Goal: Information Seeking & Learning: Understand process/instructions

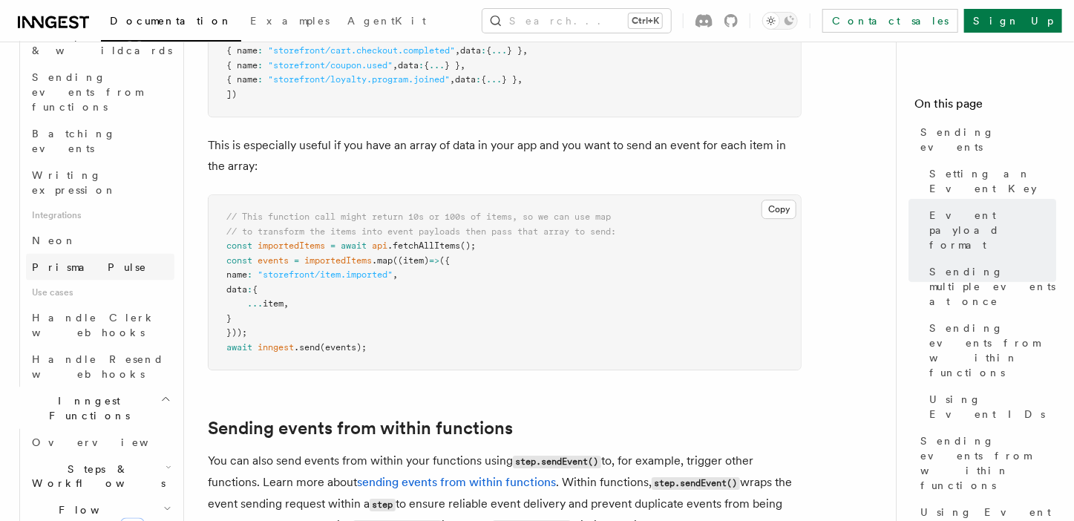
scroll to position [816, 0]
click at [102, 460] on span "Steps & Workflows" at bounding box center [96, 475] width 140 height 30
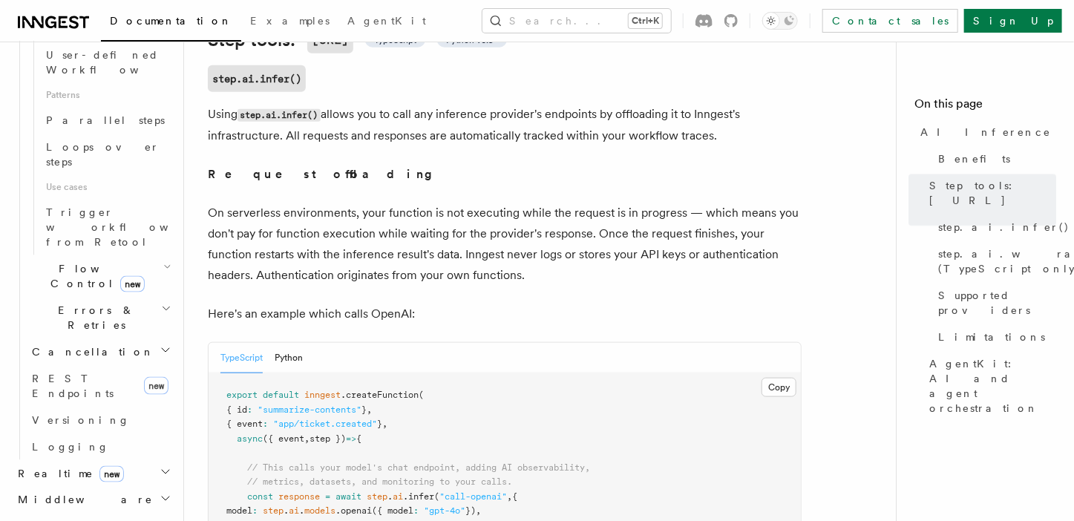
scroll to position [742, 0]
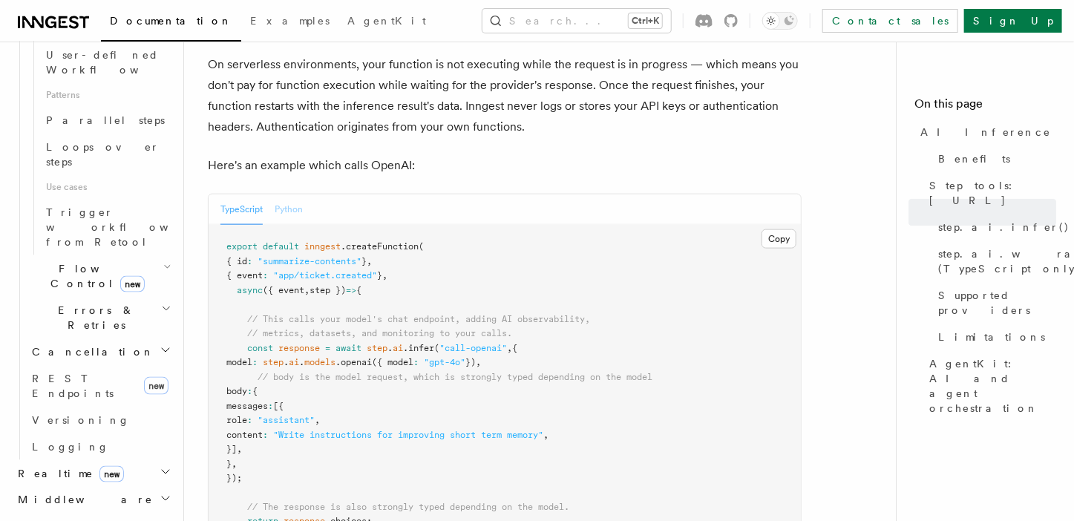
click at [296, 194] on button "Python" at bounding box center [289, 209] width 28 height 30
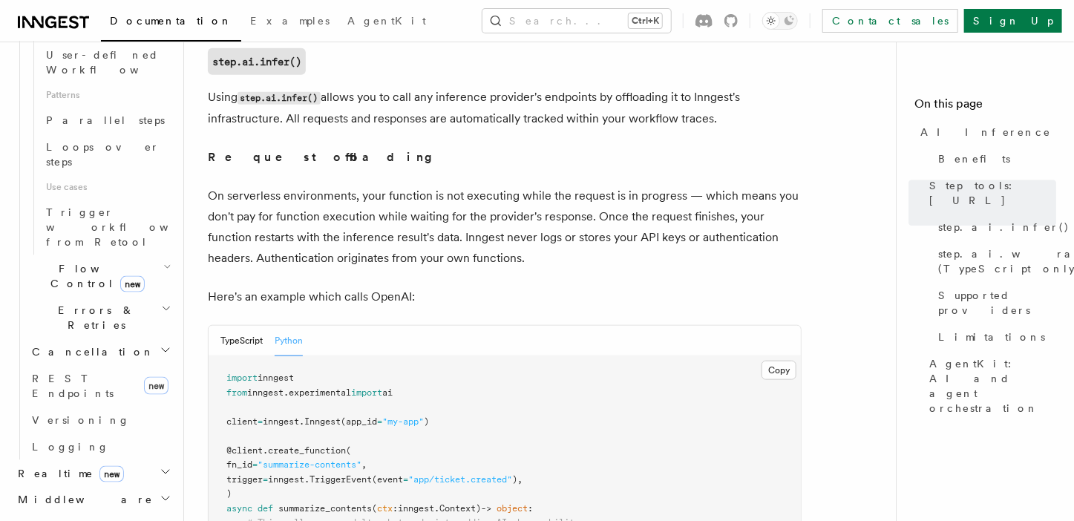
scroll to position [519, 0]
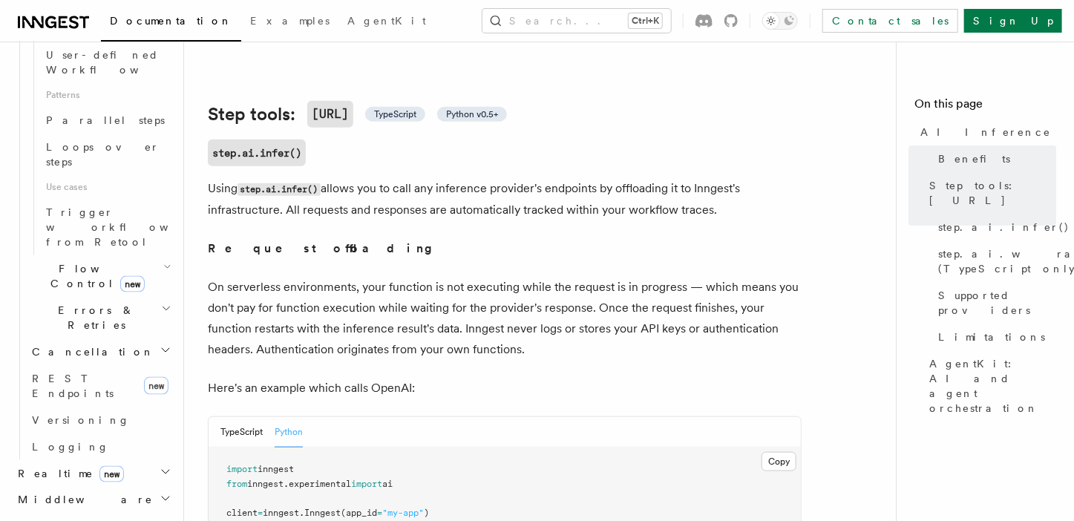
click at [430, 183] on p "Using step.ai.infer() allows you to call any inference provider's endpoints by …" at bounding box center [505, 199] width 594 height 42
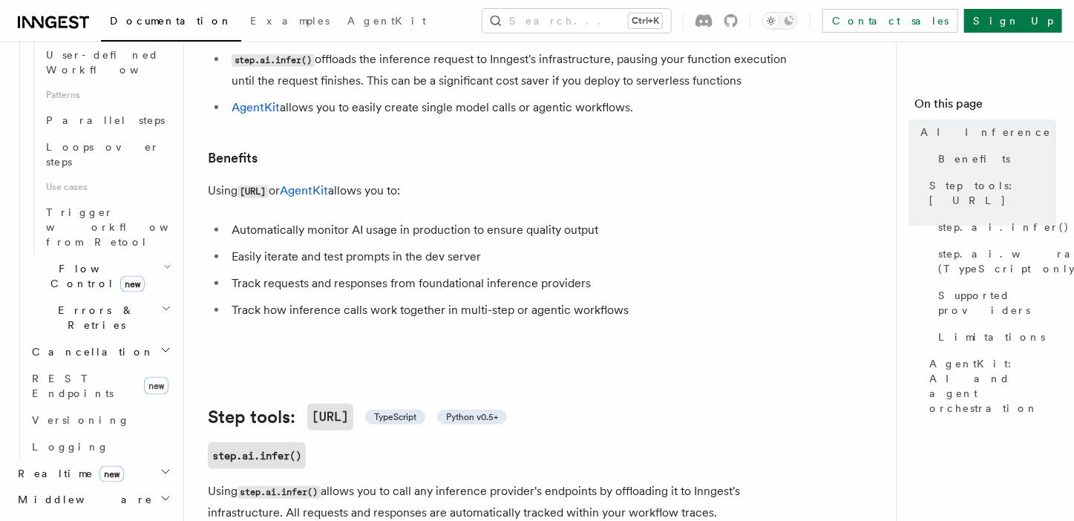
scroll to position [297, 0]
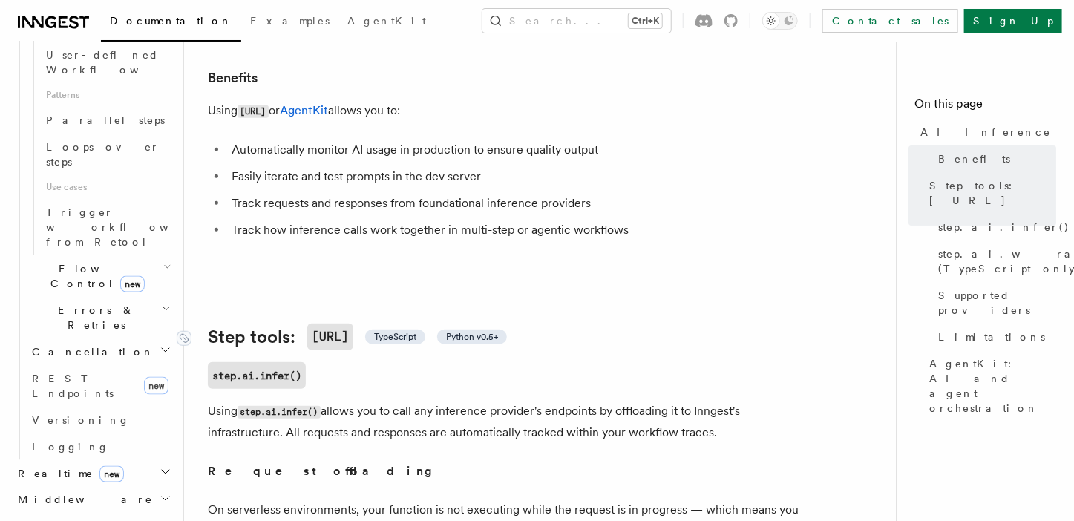
click at [498, 331] on span "Python v0.5+" at bounding box center [472, 337] width 52 height 12
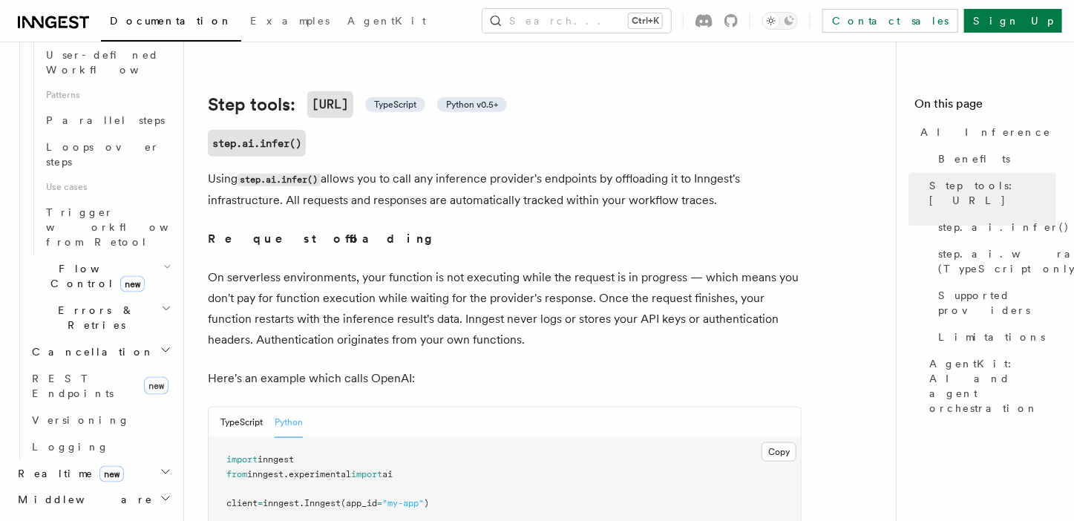
scroll to position [677, 0]
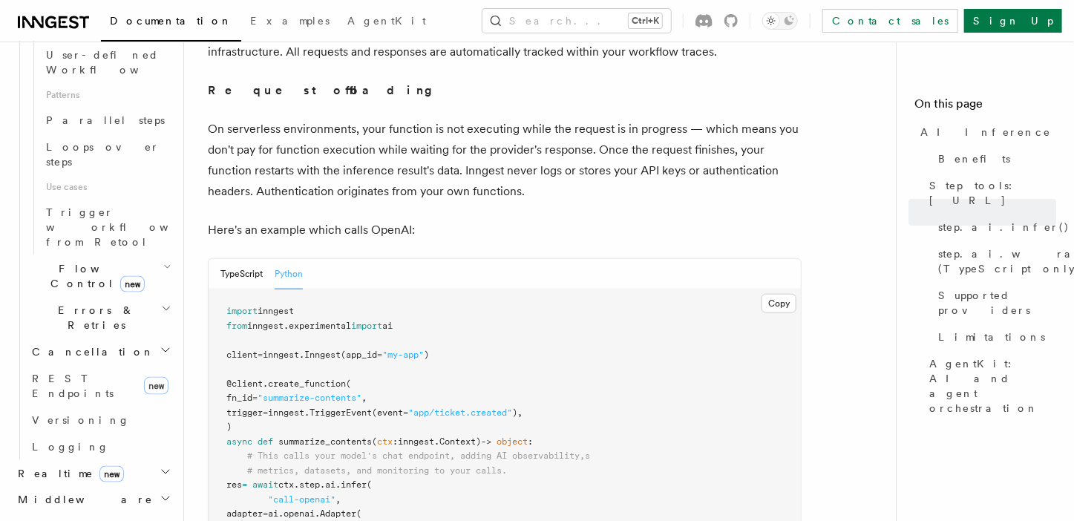
drag, startPoint x: 413, startPoint y: 303, endPoint x: 216, endPoint y: 303, distance: 197.4
click at [216, 303] on pre "import inngest from inngest . experimental import ai client = inngest . Inngest…" at bounding box center [505, 528] width 592 height 479
copy span "from inngest . experimental import ai"
